Goal: Task Accomplishment & Management: Manage account settings

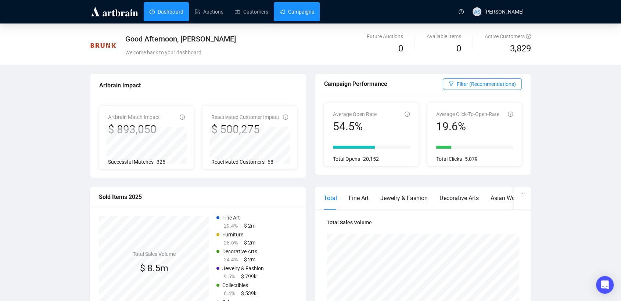
click at [291, 8] on link "Campaigns" at bounding box center [297, 11] width 34 height 19
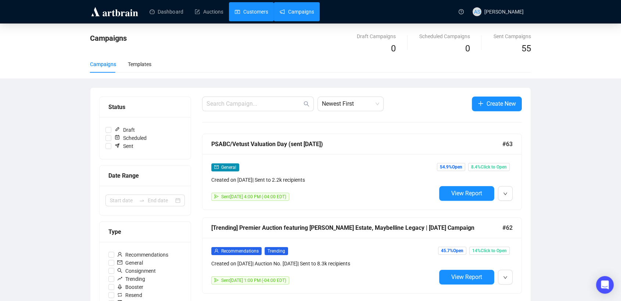
drag, startPoint x: 251, startPoint y: 7, endPoint x: 247, endPoint y: 11, distance: 6.0
click at [251, 7] on link "Customers" at bounding box center [251, 11] width 33 height 19
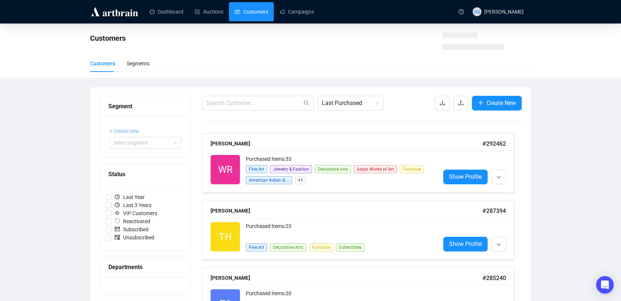
click at [133, 130] on span "+ Create new" at bounding box center [125, 131] width 30 height 8
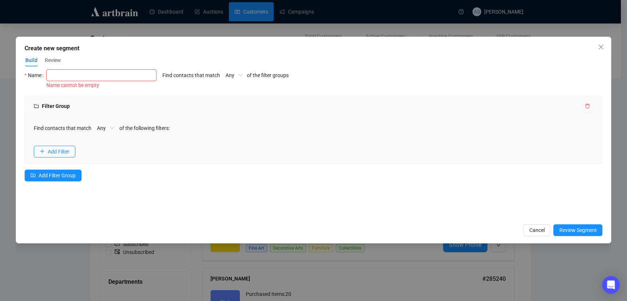
click at [86, 78] on input "text" at bounding box center [101, 75] width 110 height 12
click at [538, 232] on span "Cancel" at bounding box center [536, 230] width 15 height 8
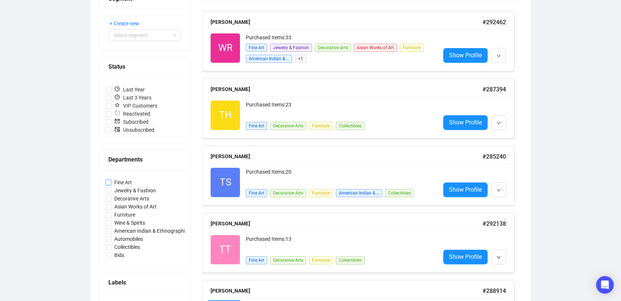
click at [126, 183] on span "Fine Art" at bounding box center [123, 183] width 24 height 8
click at [111, 183] on input "Fine Art" at bounding box center [108, 183] width 6 height 6
checkbox input "true"
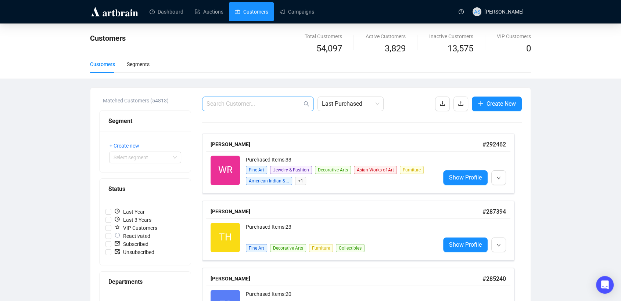
click at [262, 110] on span at bounding box center [258, 104] width 112 height 15
paste input "Lrhame@aol.com"
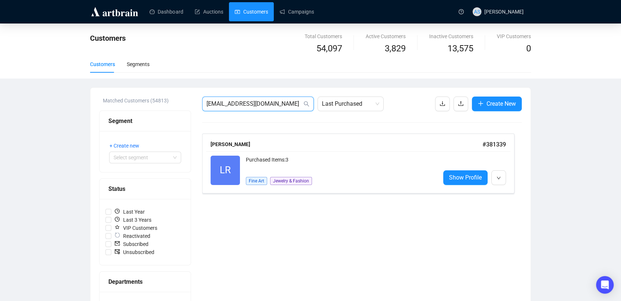
drag, startPoint x: 268, startPoint y: 103, endPoint x: 126, endPoint y: 107, distance: 141.2
click at [126, 107] on div "Matched Customers (54813) Segment + Create new Select segment Status Last Year …" at bounding box center [310, 276] width 423 height 359
paste input "Suzy.welch@welchway"
drag, startPoint x: 288, startPoint y: 105, endPoint x: 159, endPoint y: 107, distance: 129.4
click at [159, 107] on div "Matched Customers (54813) Segment + Create new Select segment Status Last Year …" at bounding box center [310, 276] width 423 height 359
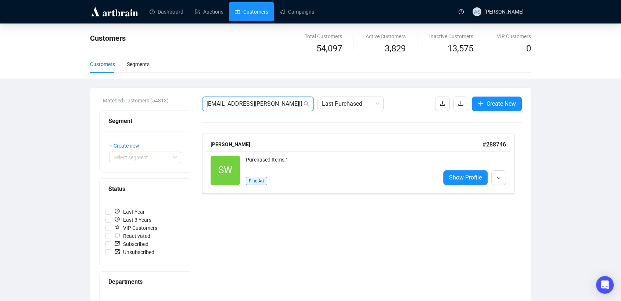
paste input "lcamclement@gmail"
drag, startPoint x: 279, startPoint y: 101, endPoint x: 148, endPoint y: 105, distance: 130.9
click at [148, 105] on div "Matched Customers (54813) Segment + Create new Select segment Status Last Year …" at bounding box center [310, 276] width 423 height 359
paste input "demasin"
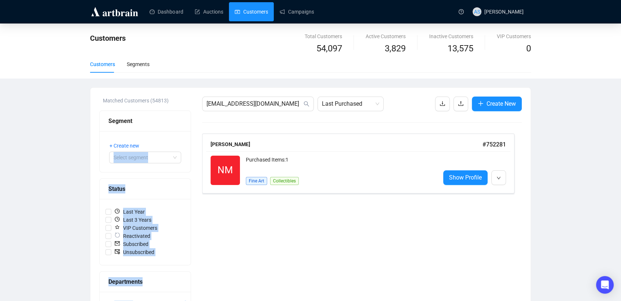
drag, startPoint x: 268, startPoint y: 110, endPoint x: 180, endPoint y: 108, distance: 87.9
click at [180, 108] on div "Matched Customers (54813) Segment + Create new Select segment Status Last Year …" at bounding box center [310, 276] width 423 height 359
click at [252, 105] on input "demasin@gmail.com" at bounding box center [255, 104] width 96 height 9
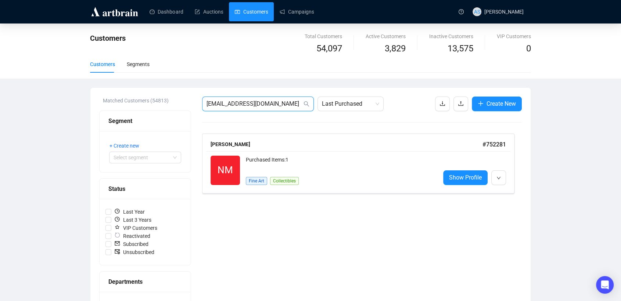
drag, startPoint x: 265, startPoint y: 103, endPoint x: 179, endPoint y: 101, distance: 86.4
click at [179, 101] on div "Matched Customers (54813) Segment + Create new Select segment Status Last Year …" at bounding box center [310, 276] width 423 height 359
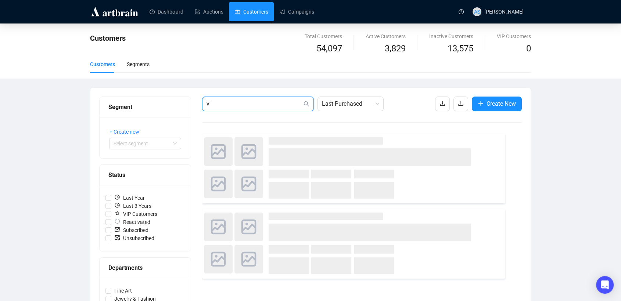
drag, startPoint x: 218, startPoint y: 105, endPoint x: 199, endPoint y: 110, distance: 19.3
click at [191, 107] on div "Segment + Create new Select segment Status Last Year Last 3 Years VIP Customers…" at bounding box center [310, 269] width 423 height 345
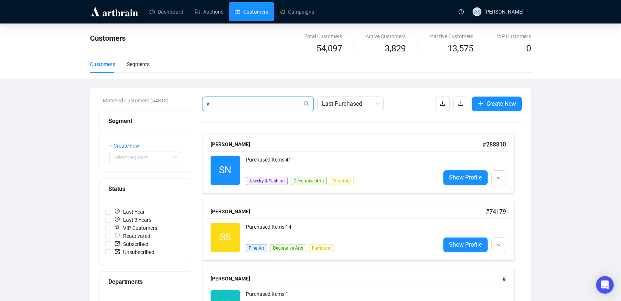
paste input "dgarritson@greenrivercabins.com"
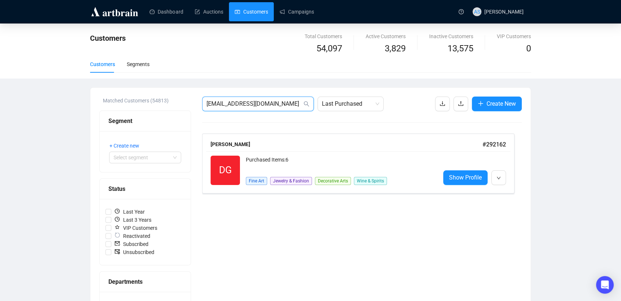
drag, startPoint x: 244, startPoint y: 103, endPoint x: 198, endPoint y: 103, distance: 46.3
click at [209, 103] on input "dgarritson@greenrivercabins.com" at bounding box center [255, 104] width 96 height 9
type input "d"
paste input "donaldandrews2003@yahoo.com"
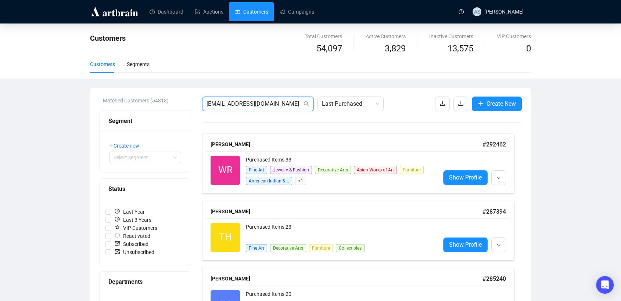
type input "donaldandrews2003@yahoo.com"
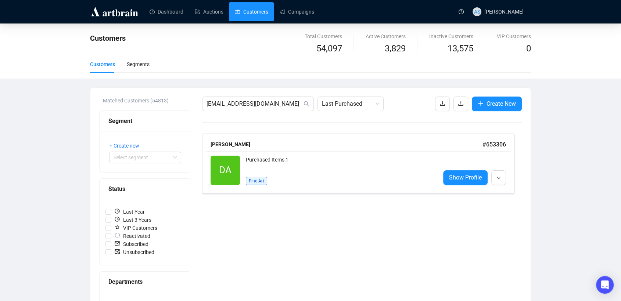
click at [254, 7] on link "Customers" at bounding box center [251, 11] width 33 height 19
drag, startPoint x: 294, startPoint y: 104, endPoint x: 189, endPoint y: 99, distance: 104.9
click at [189, 99] on div "Matched Customers (54813) Segment + Create new Select segment Status Last Year …" at bounding box center [310, 276] width 423 height 359
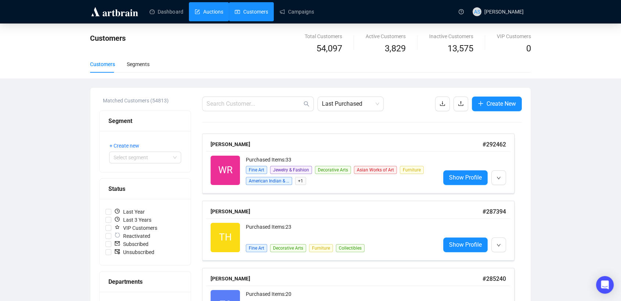
click at [208, 12] on link "Auctions" at bounding box center [209, 11] width 28 height 19
